Goal: Book appointment/travel/reservation

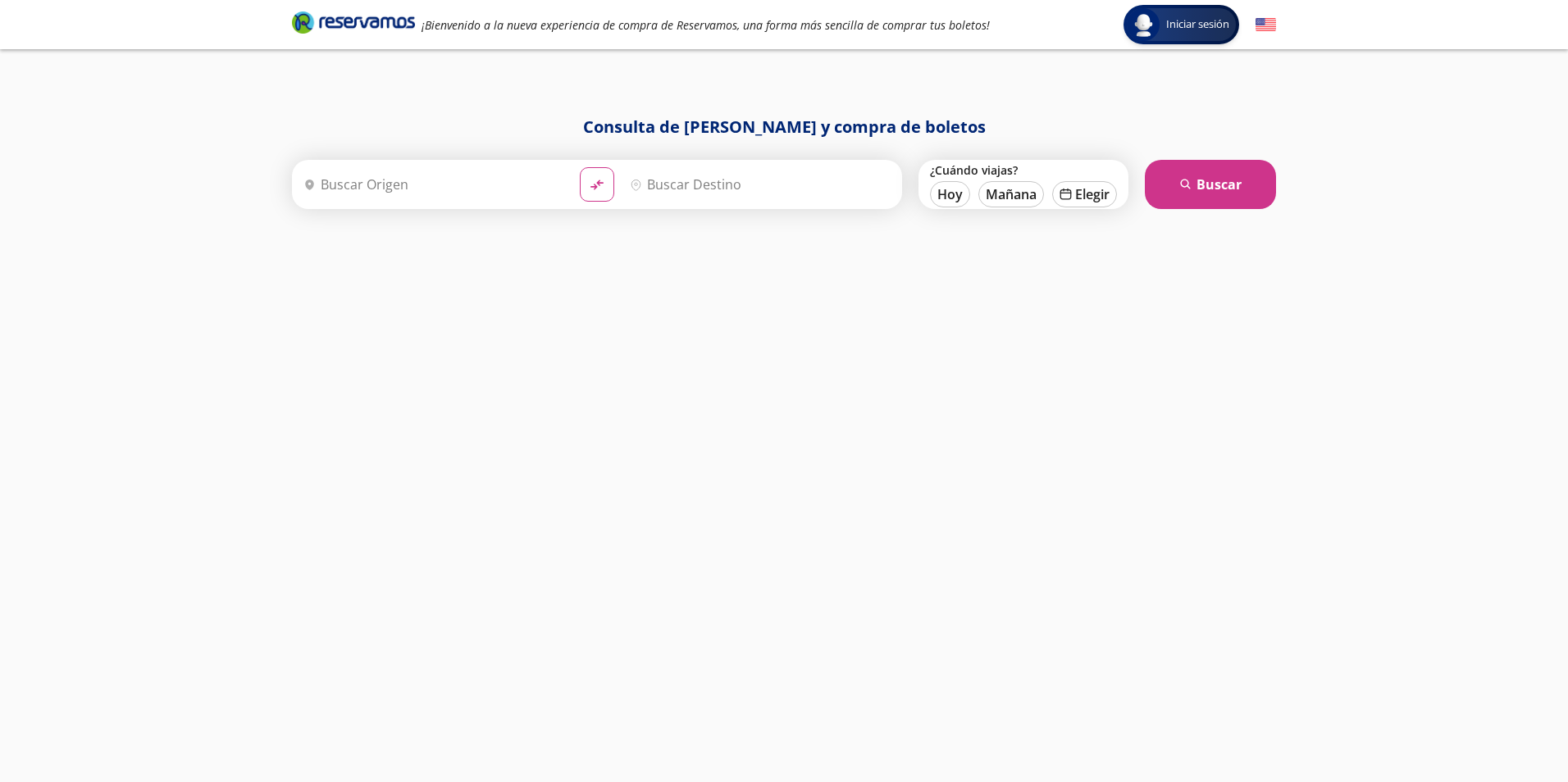
click at [376, 184] on input "Origen" at bounding box center [432, 184] width 270 height 41
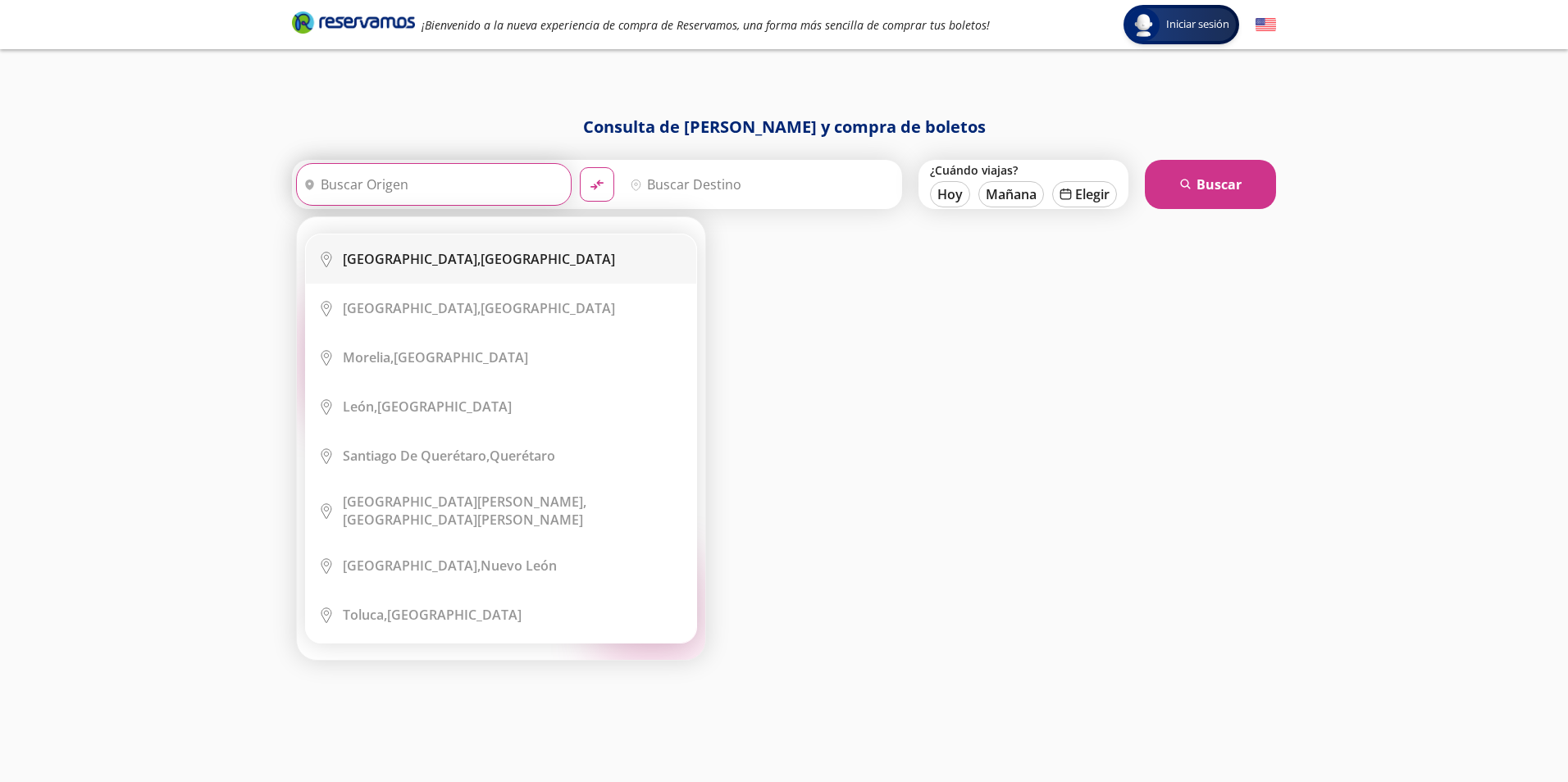
click at [511, 267] on div "[GEOGRAPHIC_DATA], [GEOGRAPHIC_DATA]" at bounding box center [479, 259] width 273 height 18
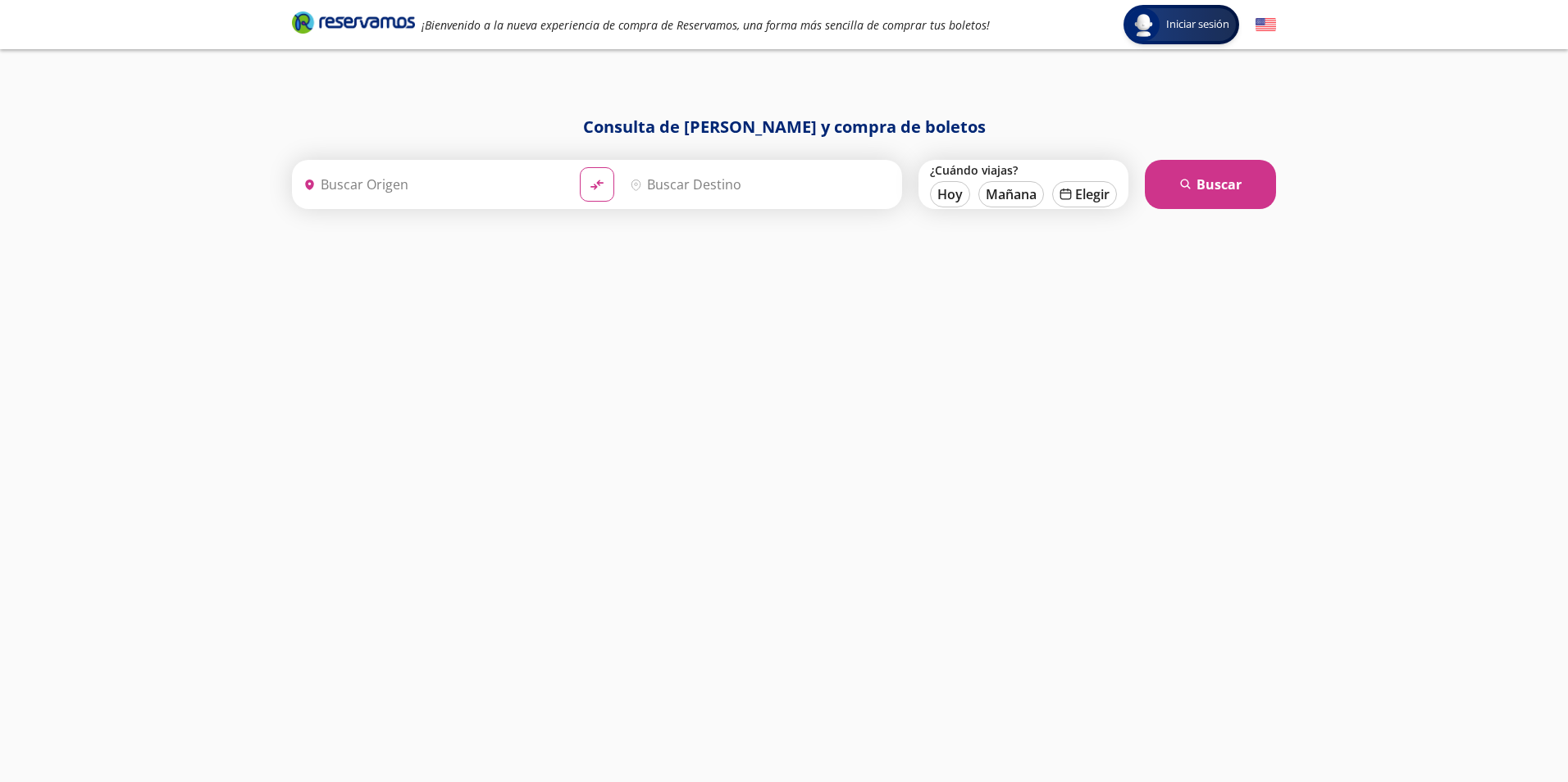
type input "[GEOGRAPHIC_DATA], [GEOGRAPHIC_DATA]"
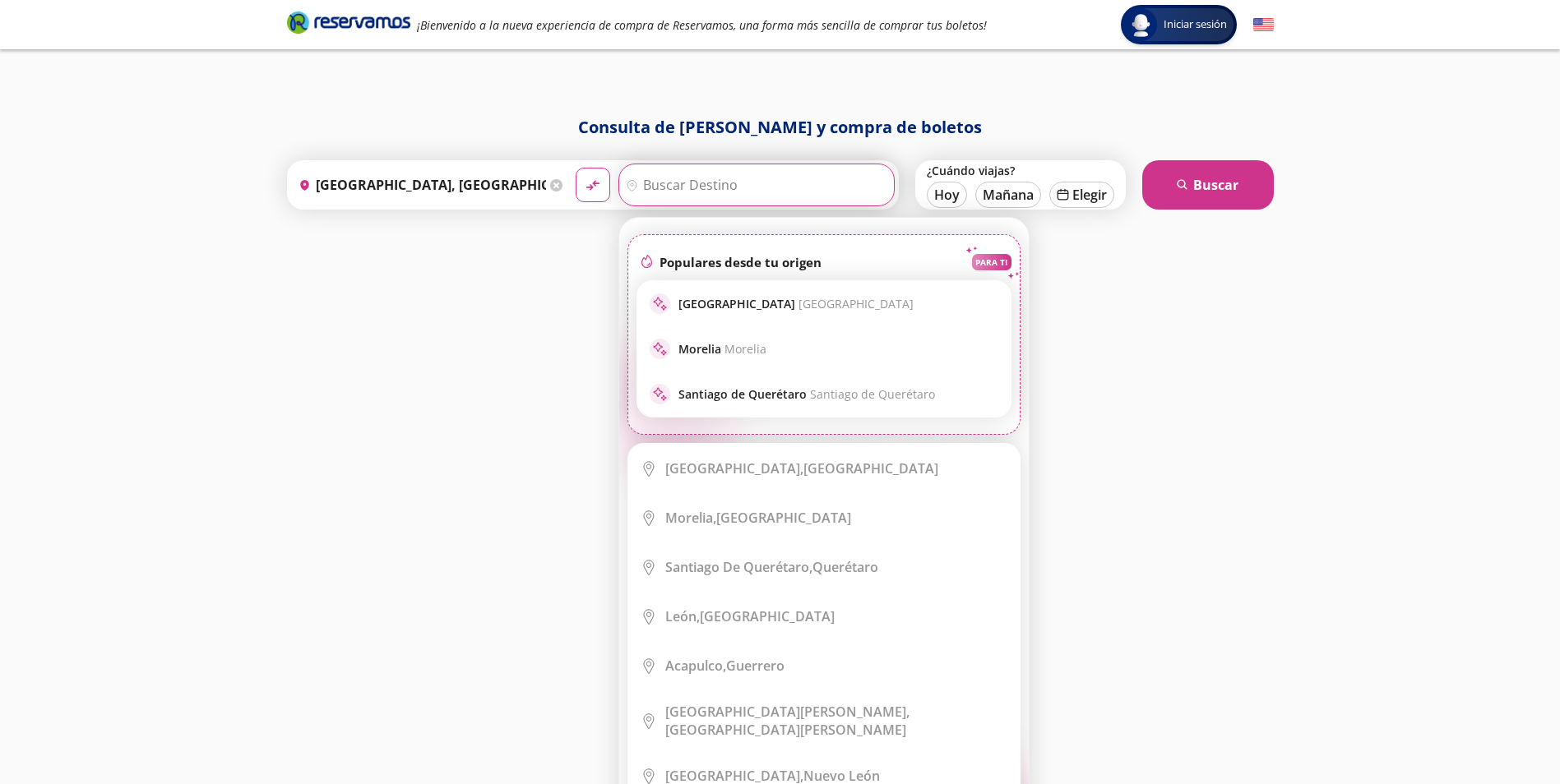
click at [719, 192] on input "Destino" at bounding box center [754, 184] width 271 height 41
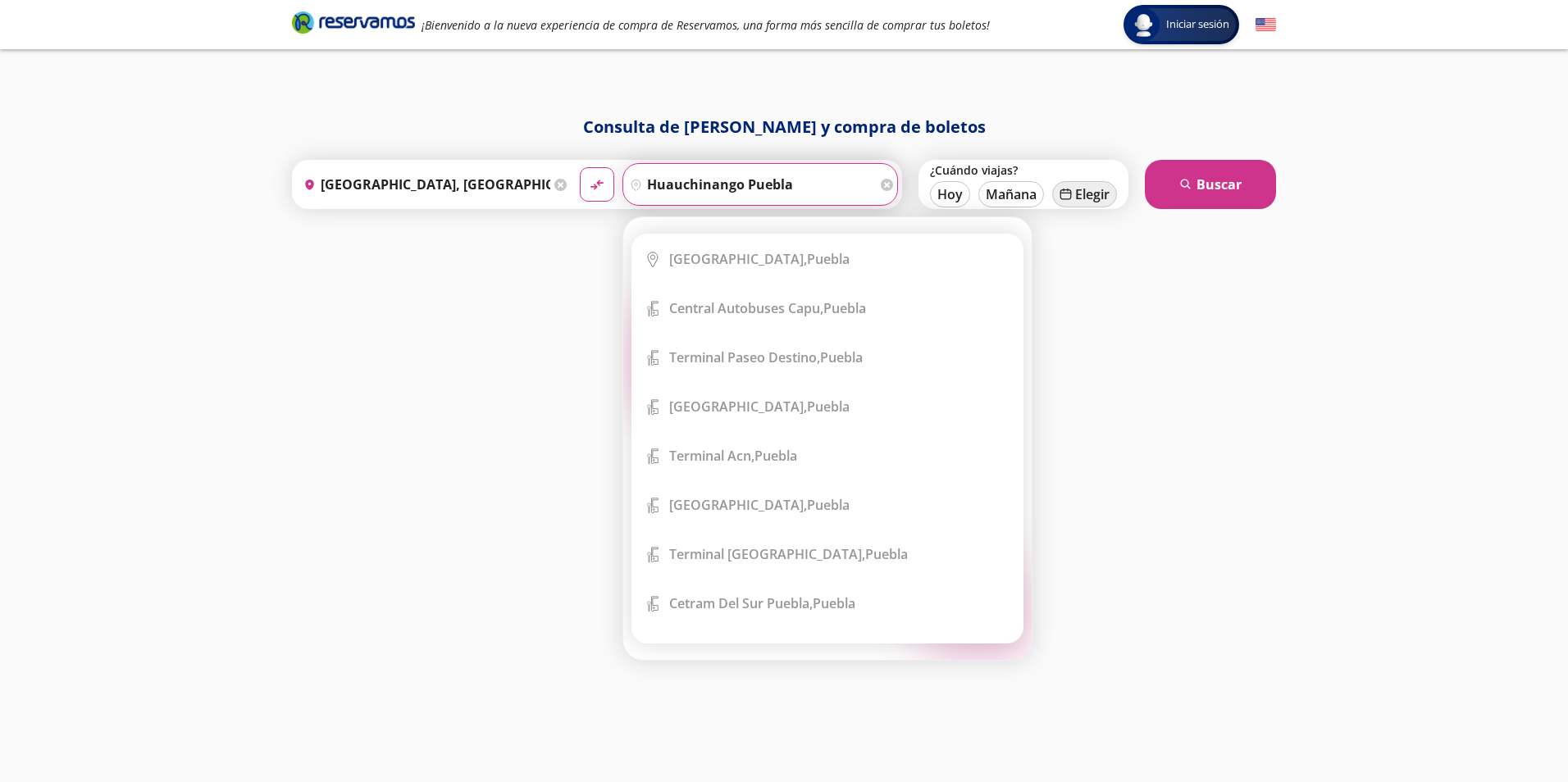
type input "huauchinango puebla"
click at [1080, 196] on button "calendar [GEOGRAPHIC_DATA]" at bounding box center [1084, 195] width 65 height 27
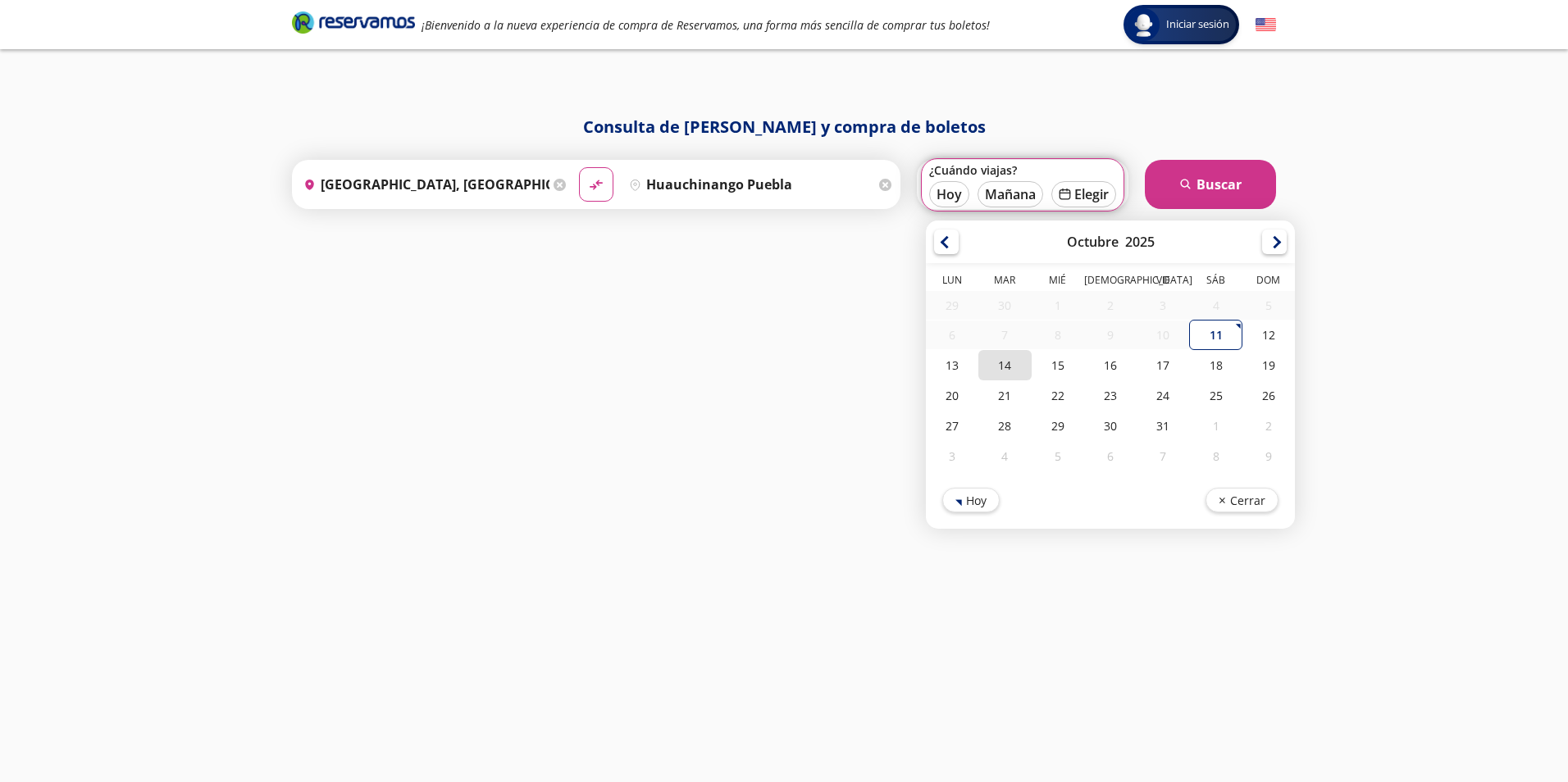
click at [1010, 368] on div "14" at bounding box center [1004, 365] width 52 height 30
type input "[DATE]"
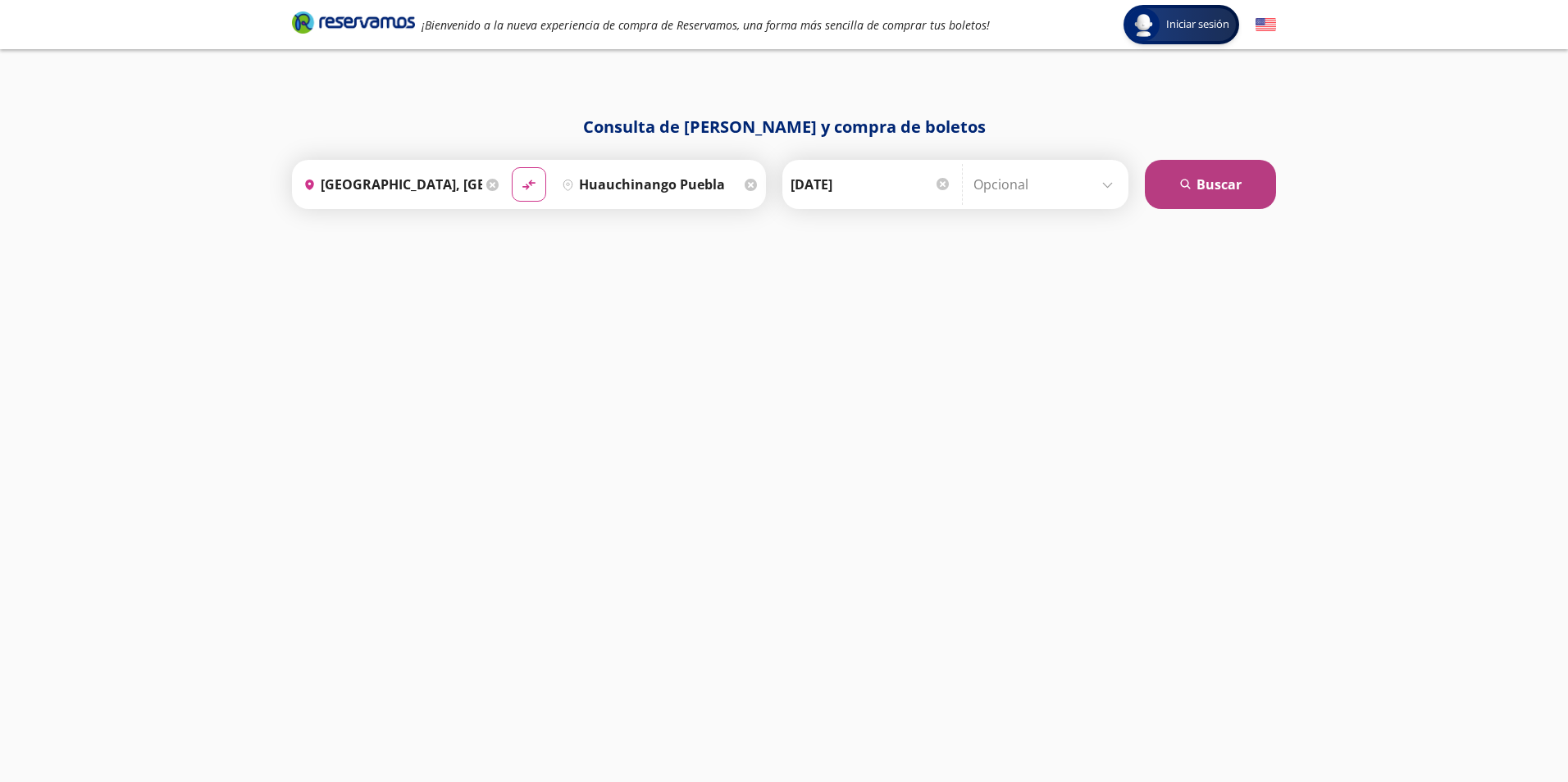
click at [1206, 172] on button "search [GEOGRAPHIC_DATA]" at bounding box center [1211, 185] width 131 height 50
click at [746, 174] on div "Destino pin-outline [GEOGRAPHIC_DATA] [GEOGRAPHIC_DATA]" at bounding box center [658, 184] width 207 height 42
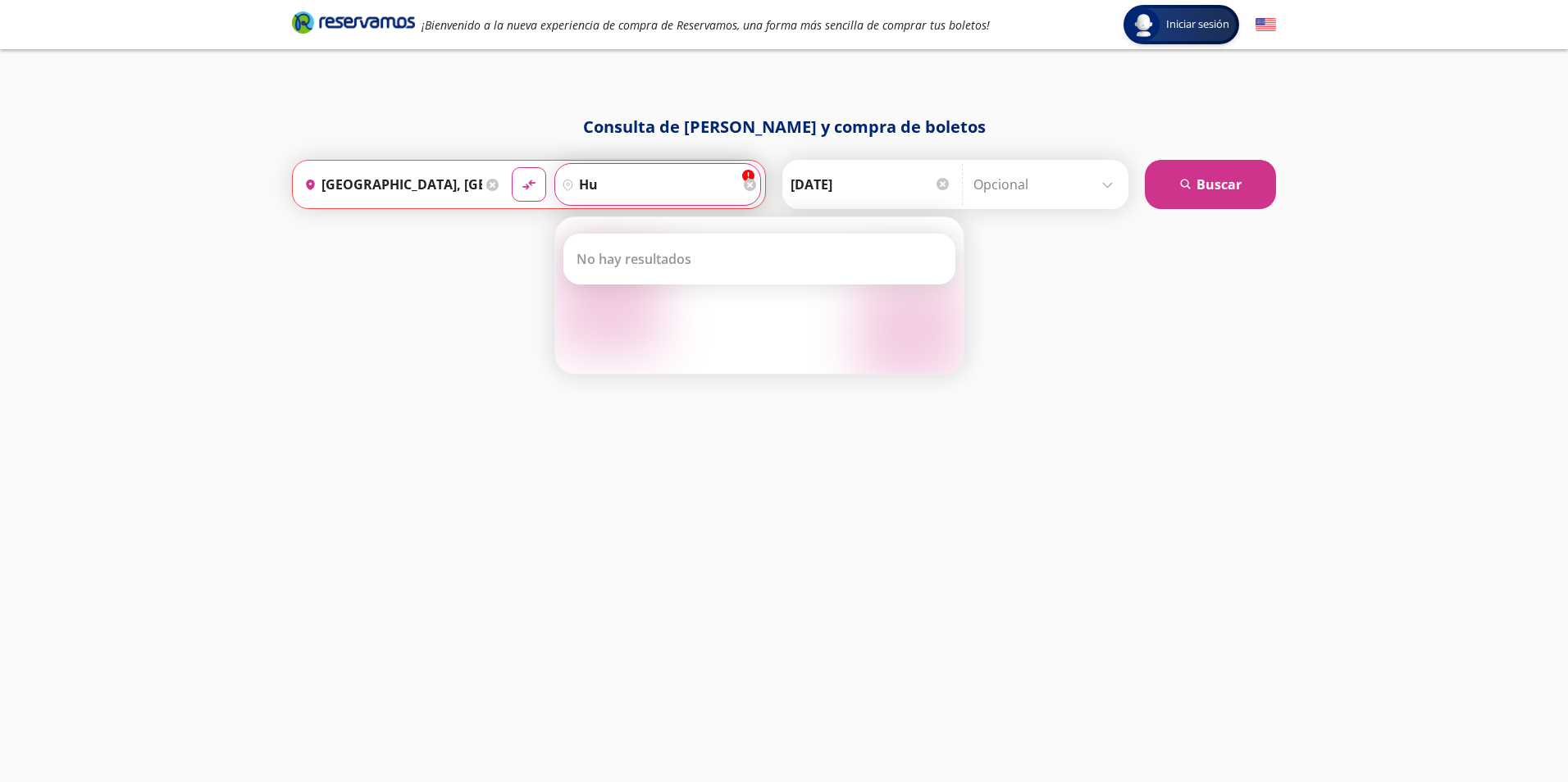
type input "h"
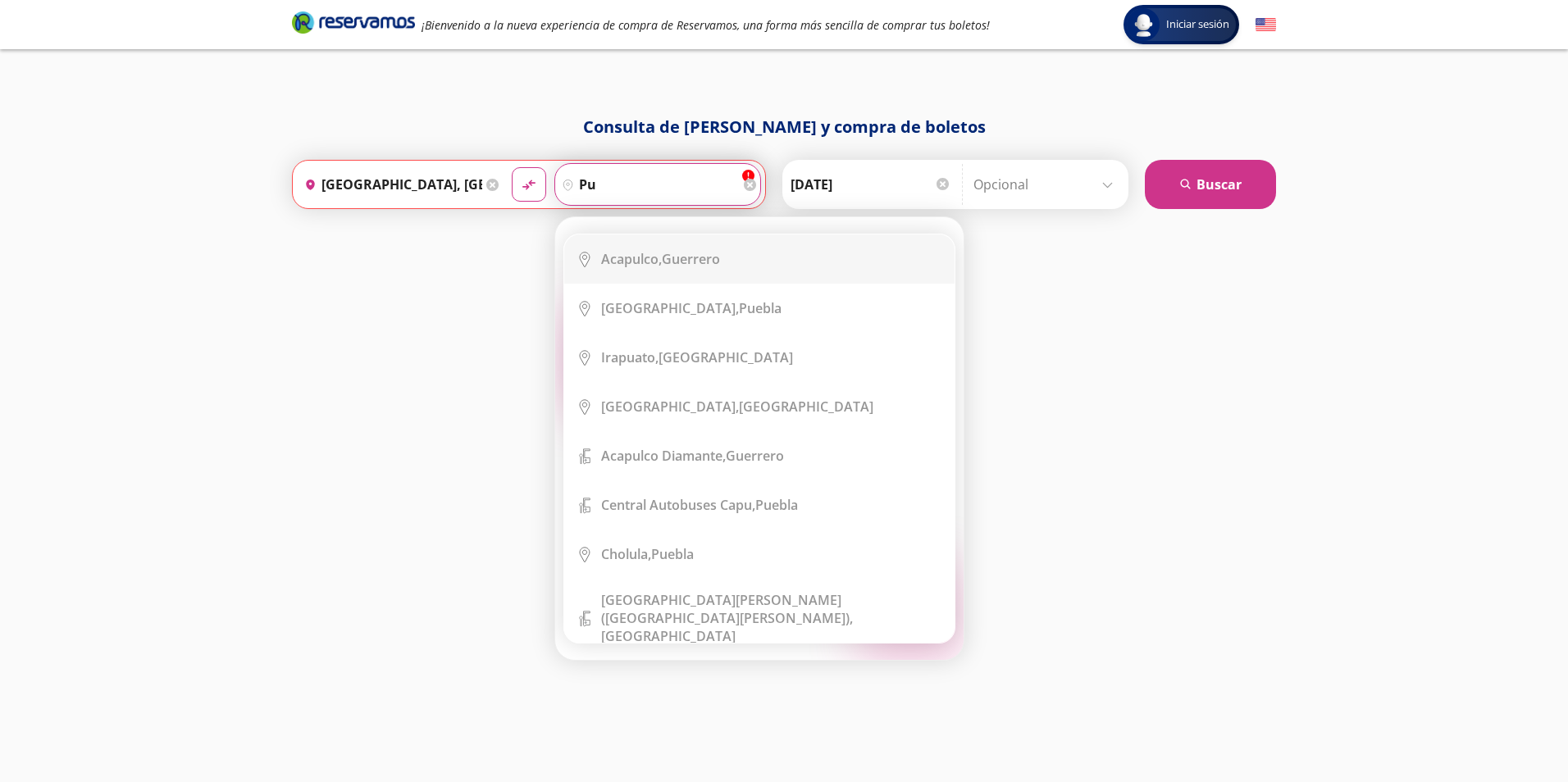
type input "p"
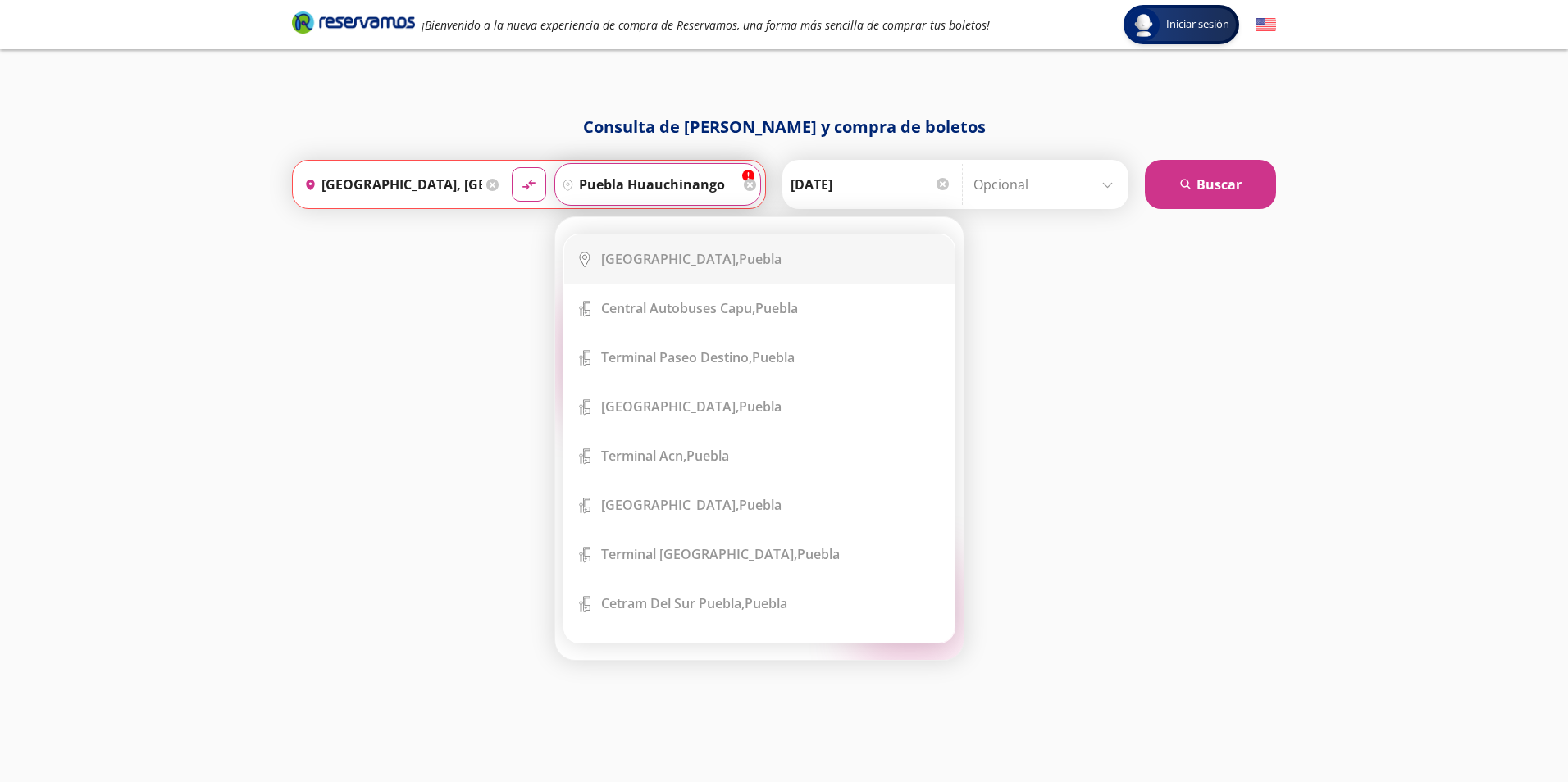
type input "puebla huauchinango"
click at [511, 167] on button "material-symbols:compare-arrows-rounded" at bounding box center [528, 184] width 35 height 34
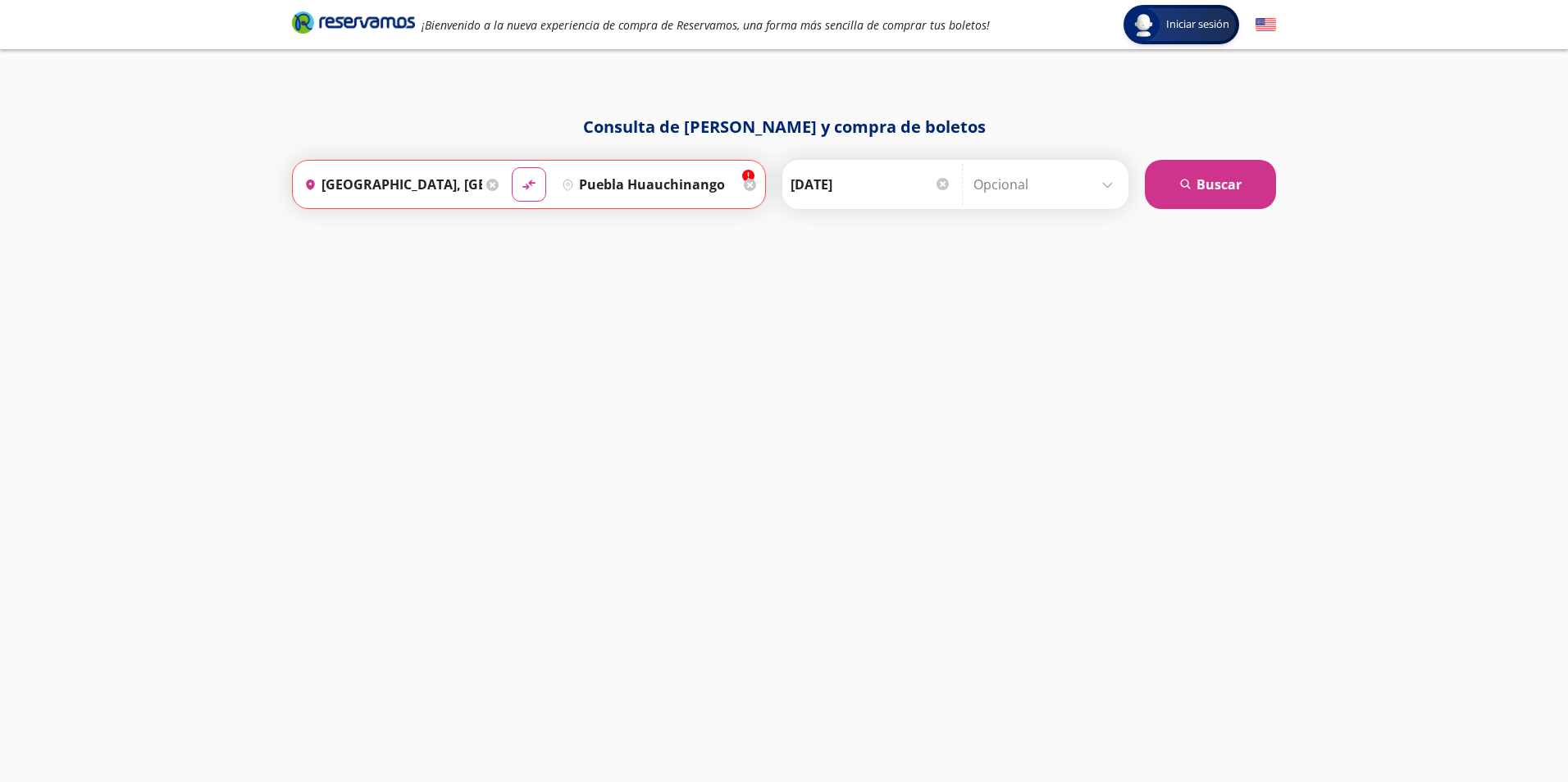
click at [1194, 434] on div "Consulta de [PERSON_NAME] y compra de boletos Origen heroicons:map-pin-20-solid…" at bounding box center [784, 432] width 1001 height 634
click at [1226, 180] on button "search [GEOGRAPHIC_DATA]" at bounding box center [1211, 185] width 131 height 50
click at [742, 173] on div "Destino pin-outline [GEOGRAPHIC_DATA]" at bounding box center [658, 184] width 207 height 42
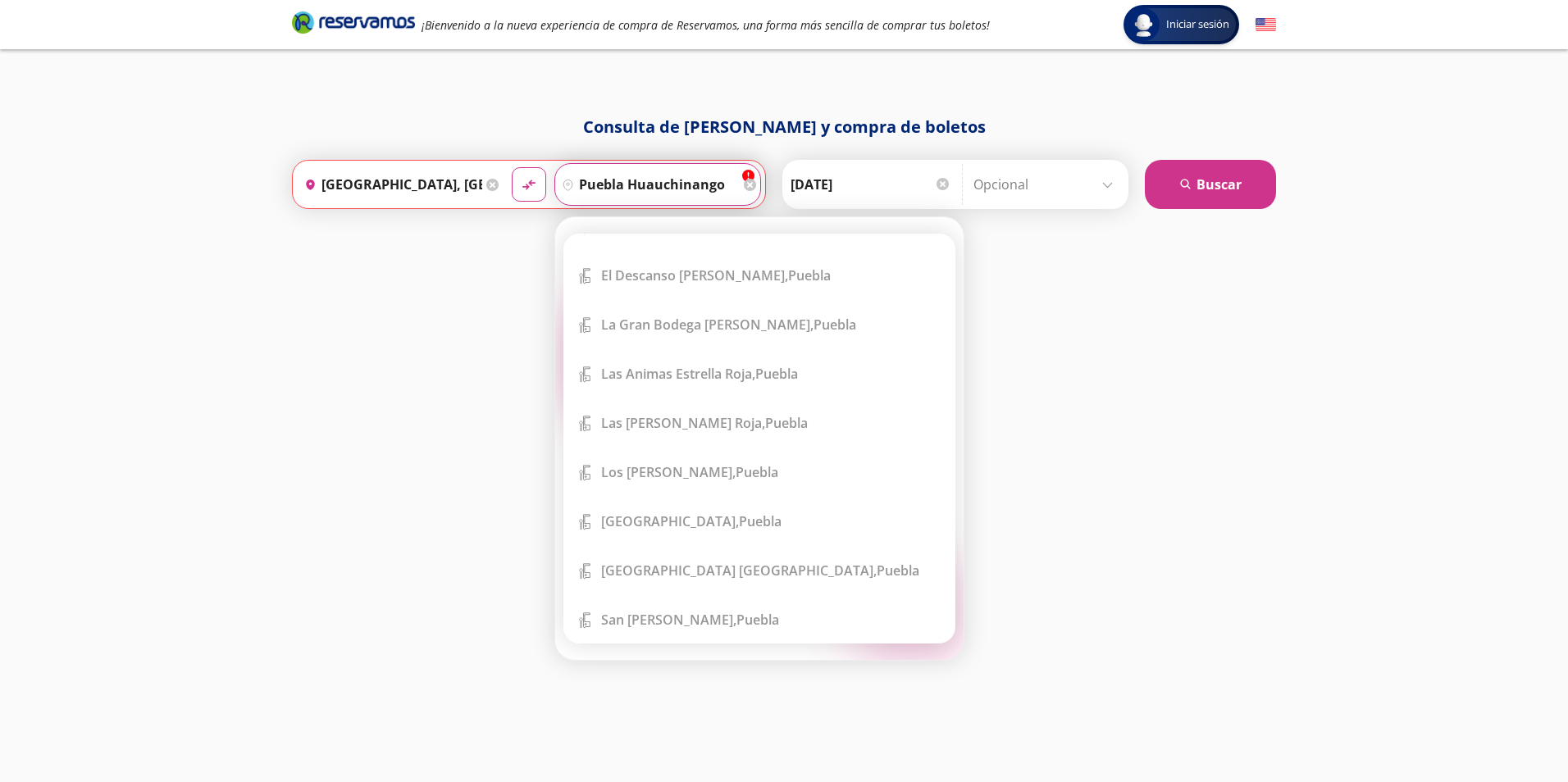
scroll to position [574, 0]
